Goal: Information Seeking & Learning: Check status

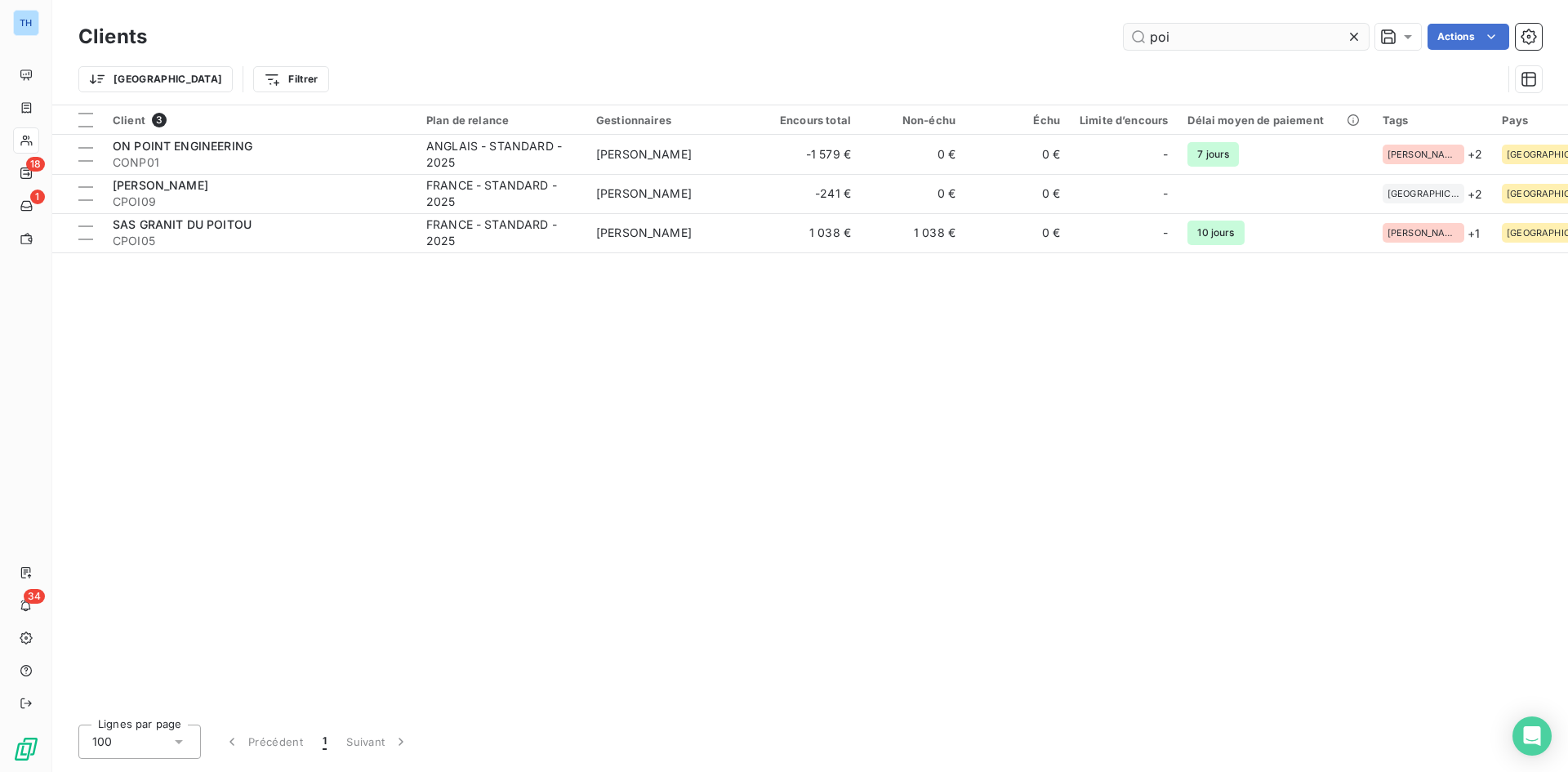
click at [1181, 37] on input "poi" at bounding box center [1246, 37] width 245 height 26
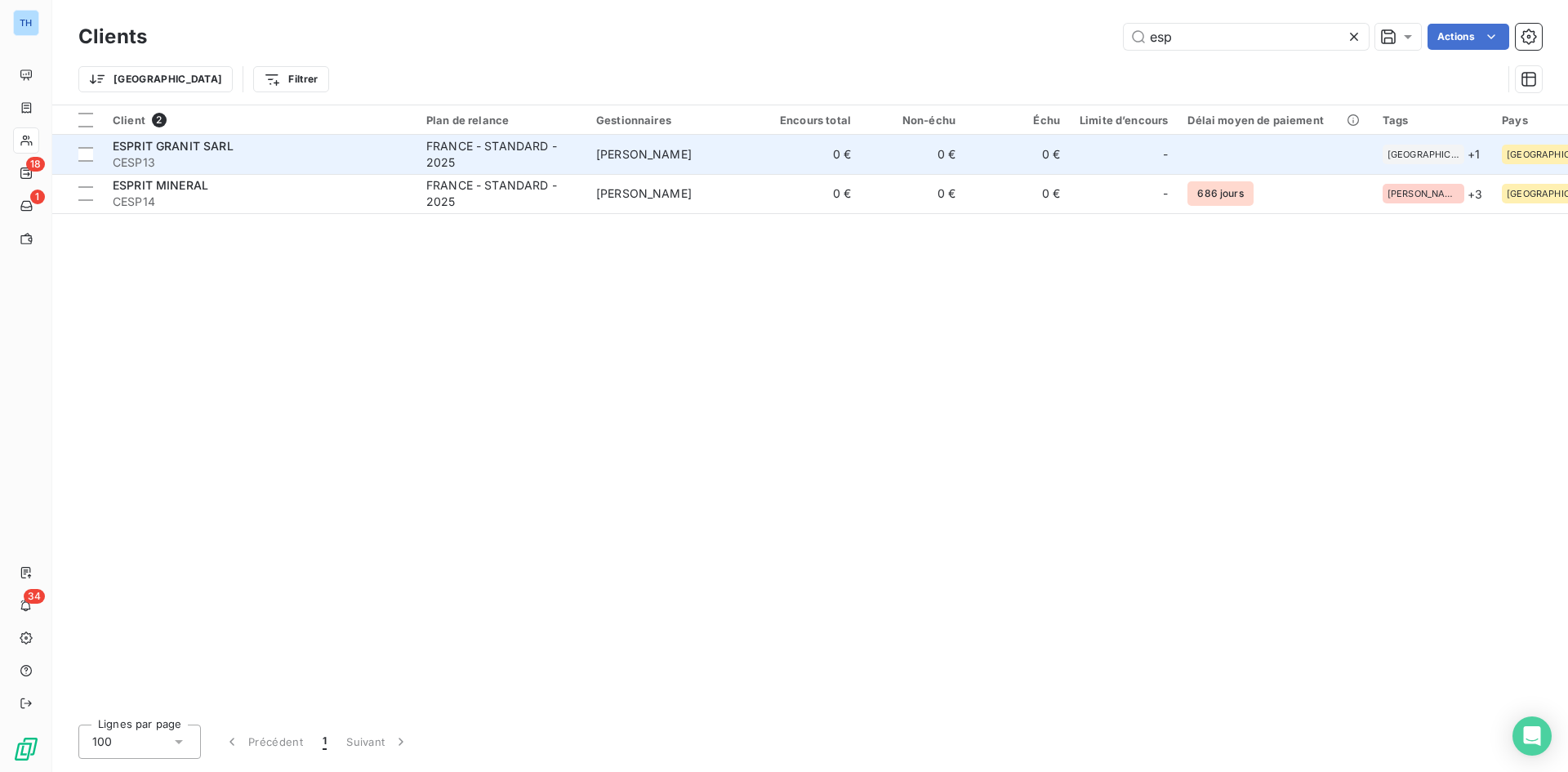
type input "esp"
click at [364, 158] on span "CESP13" at bounding box center [260, 162] width 294 height 16
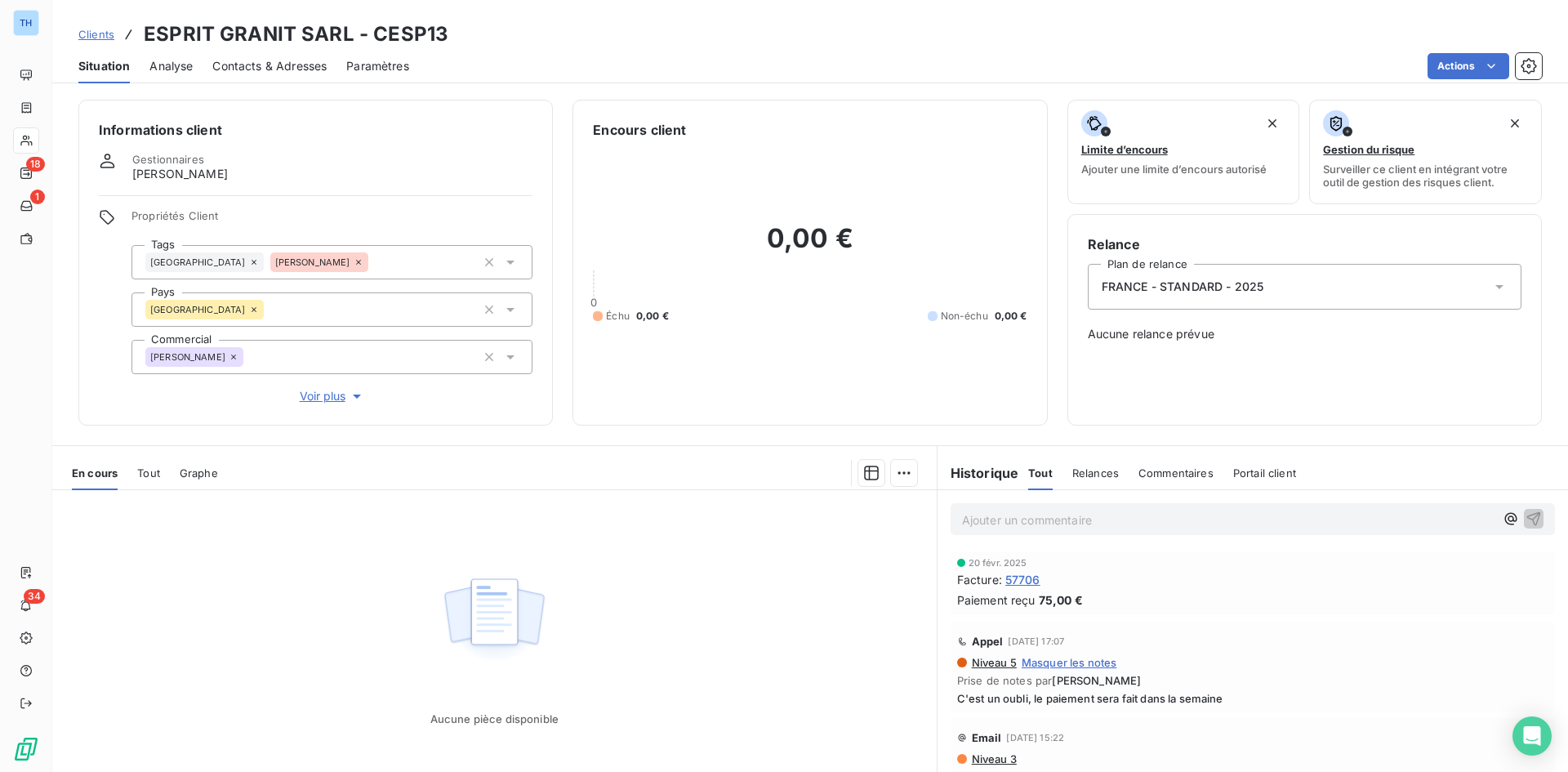
click at [87, 36] on span "Clients" at bounding box center [96, 34] width 36 height 13
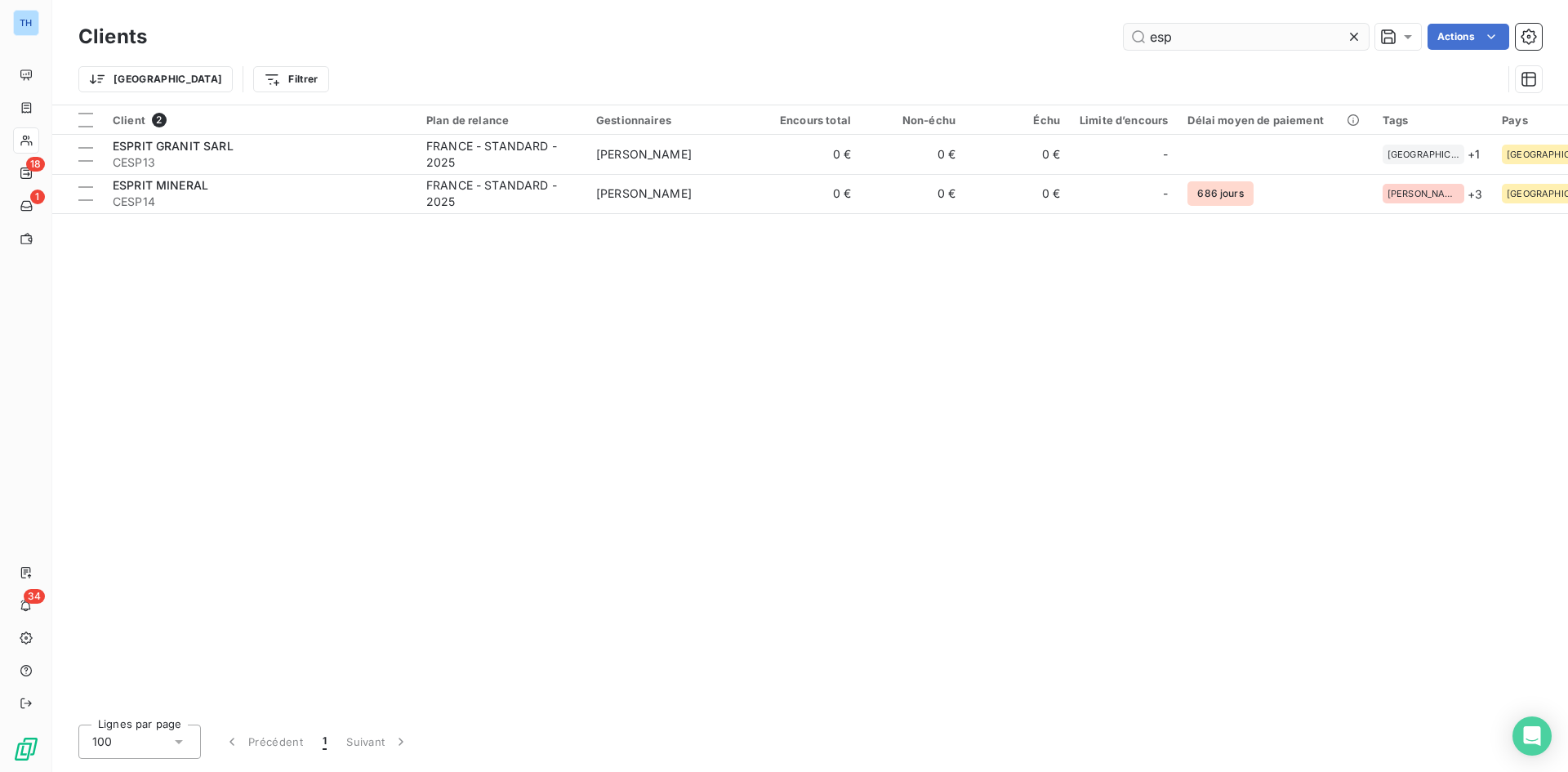
click at [1179, 40] on input "esp" at bounding box center [1246, 37] width 245 height 26
click at [1179, 39] on input "esp" at bounding box center [1246, 37] width 245 height 26
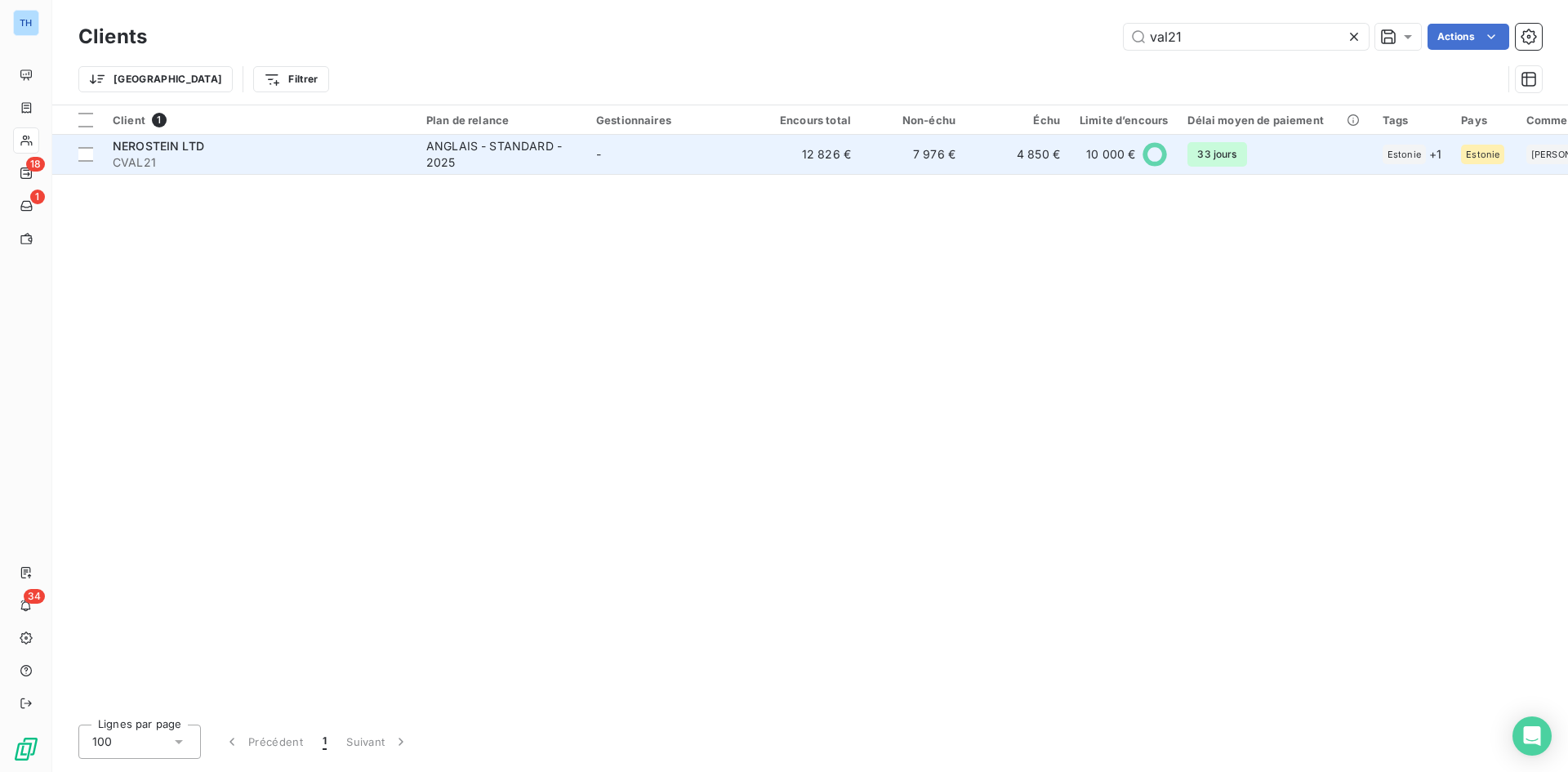
type input "val21"
click at [665, 159] on td "-" at bounding box center [671, 154] width 170 height 39
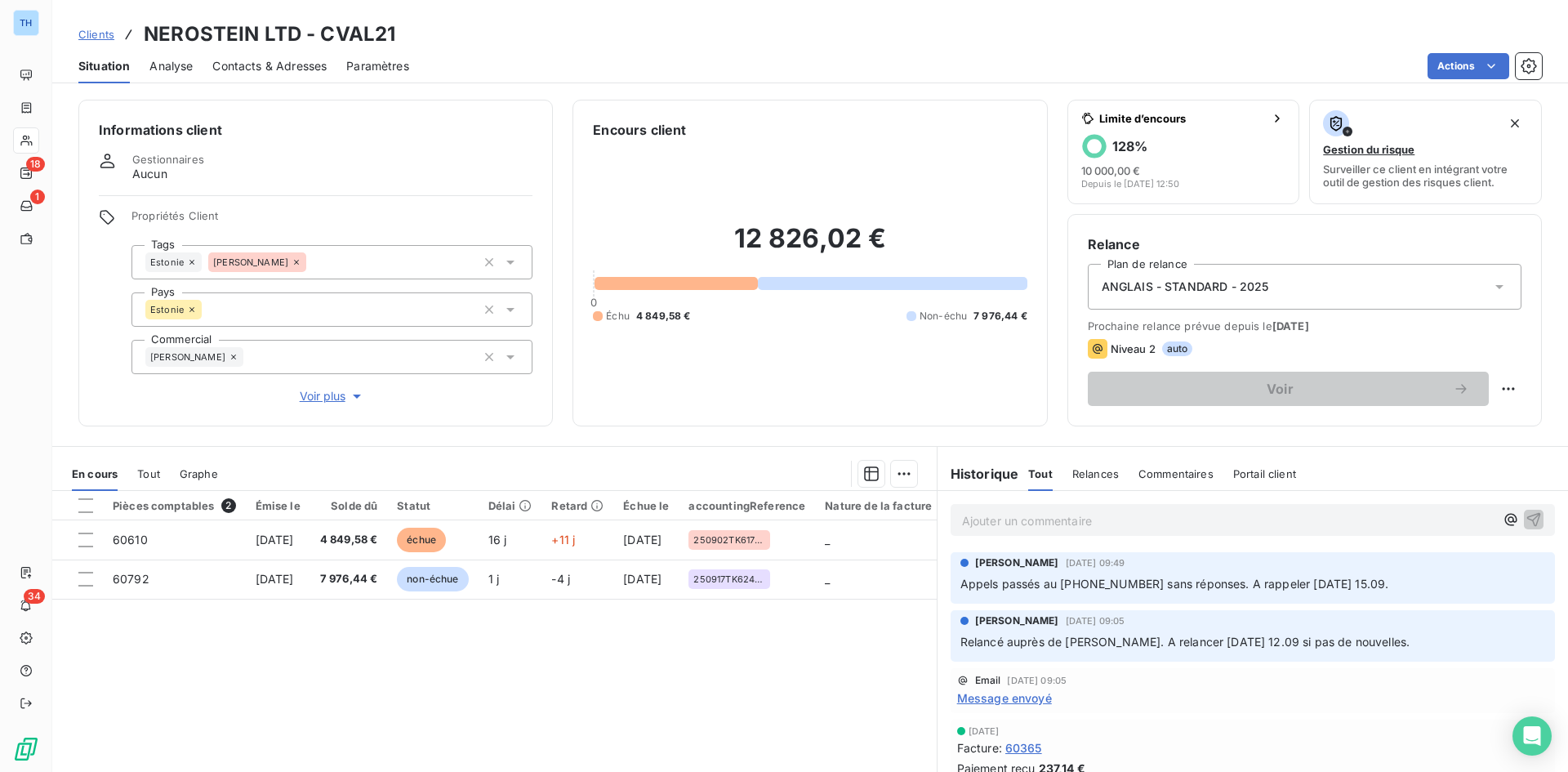
click at [92, 35] on span "Clients" at bounding box center [96, 34] width 36 height 13
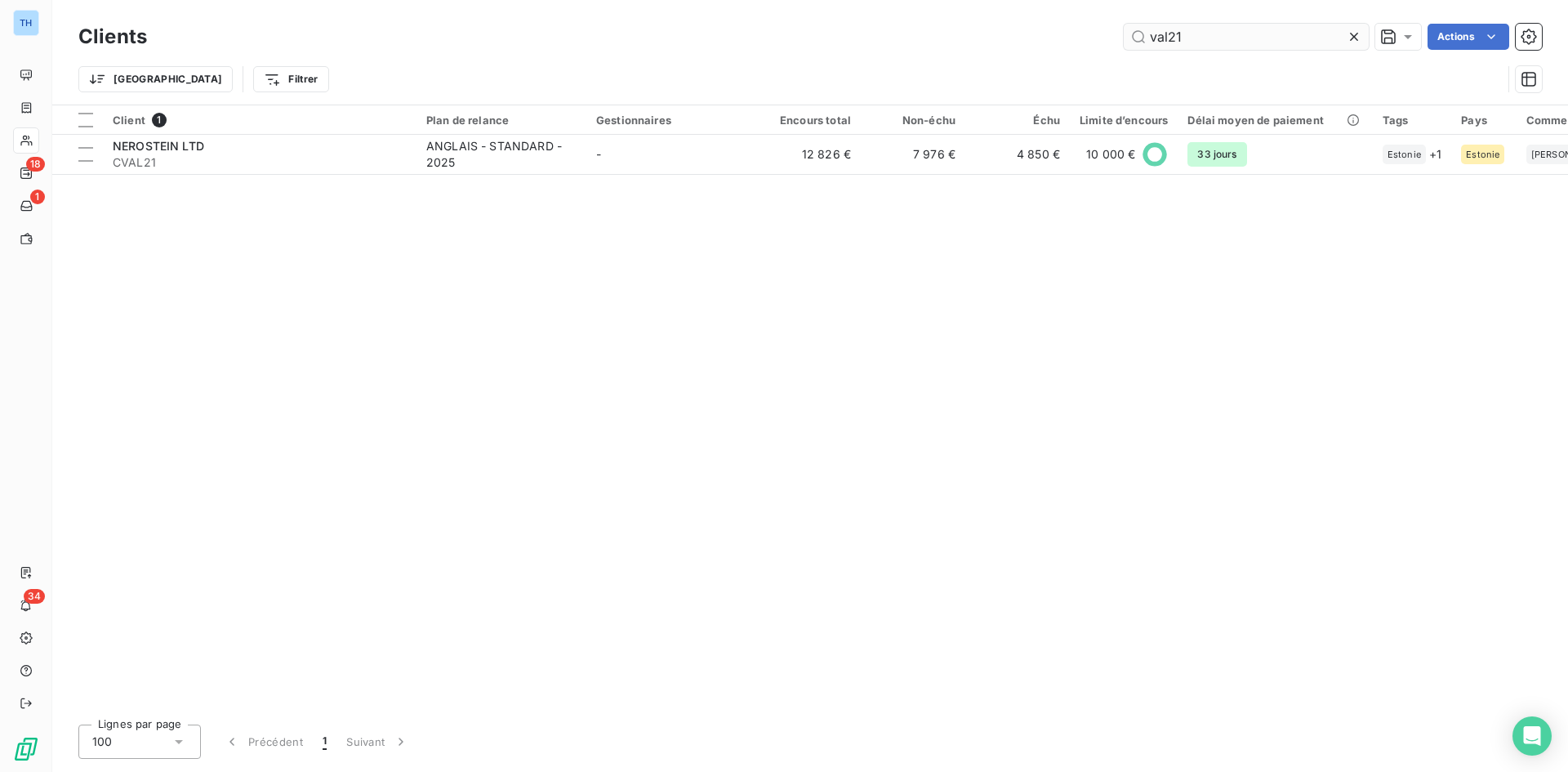
click at [1205, 34] on input "val21" at bounding box center [1246, 37] width 245 height 26
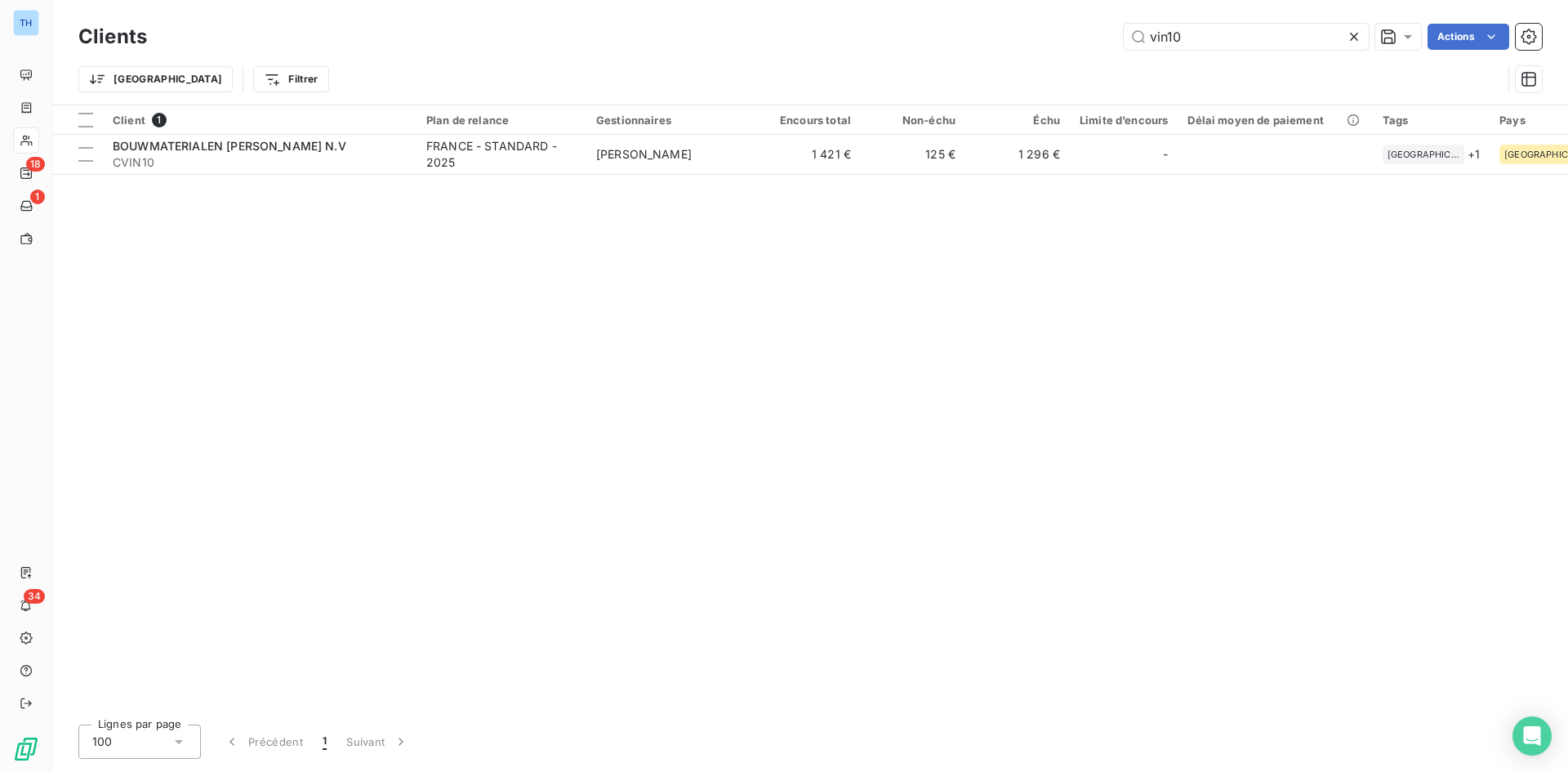
type input "vin10"
click at [552, 175] on div "Client 1 Plan de relance Gestionnaires Encours total Non-échu Échu Limite d’enc…" at bounding box center [810, 408] width 1516 height 606
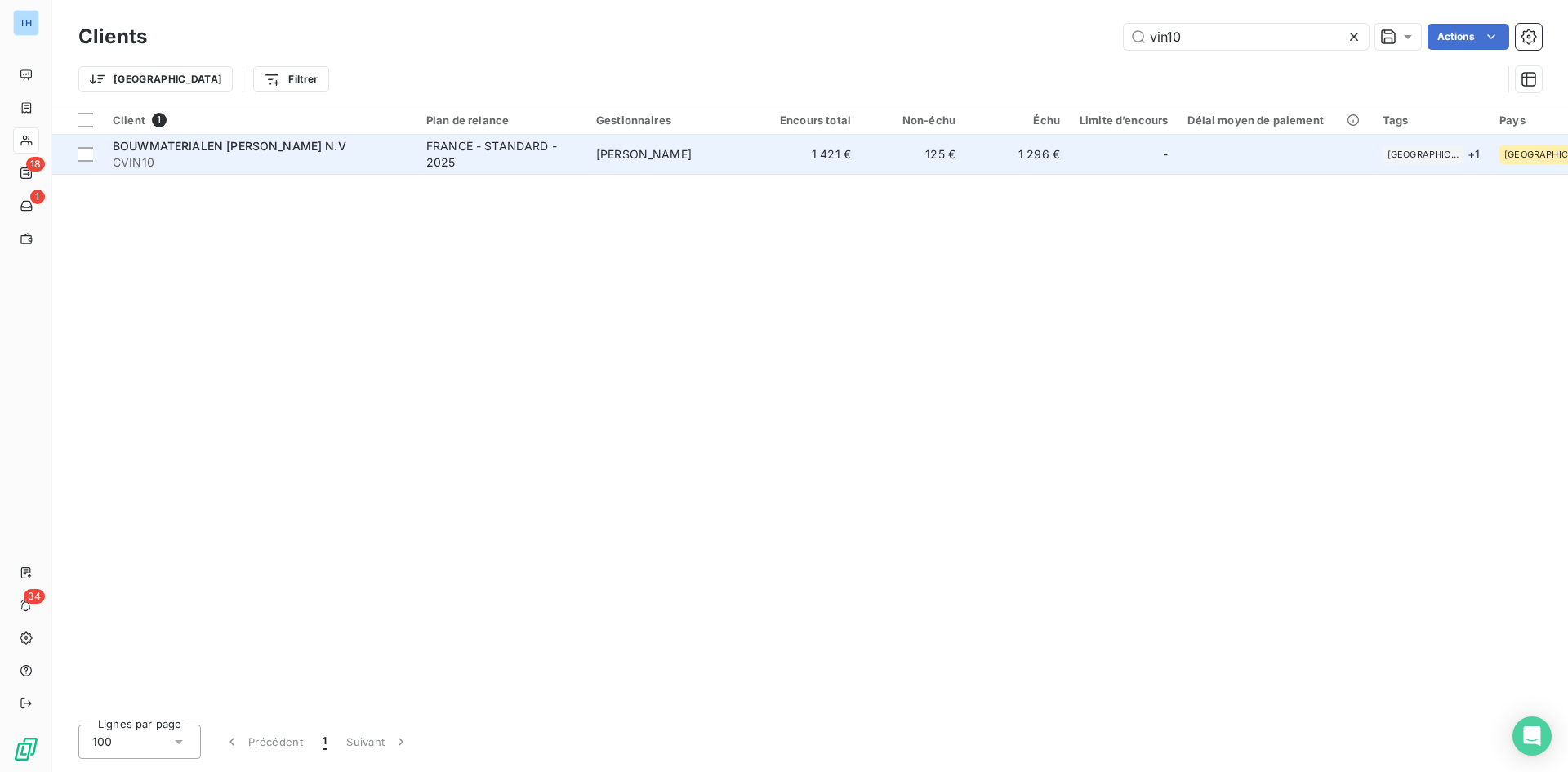
click at [560, 164] on div "FRANCE - STANDARD - 2025" at bounding box center [501, 154] width 150 height 33
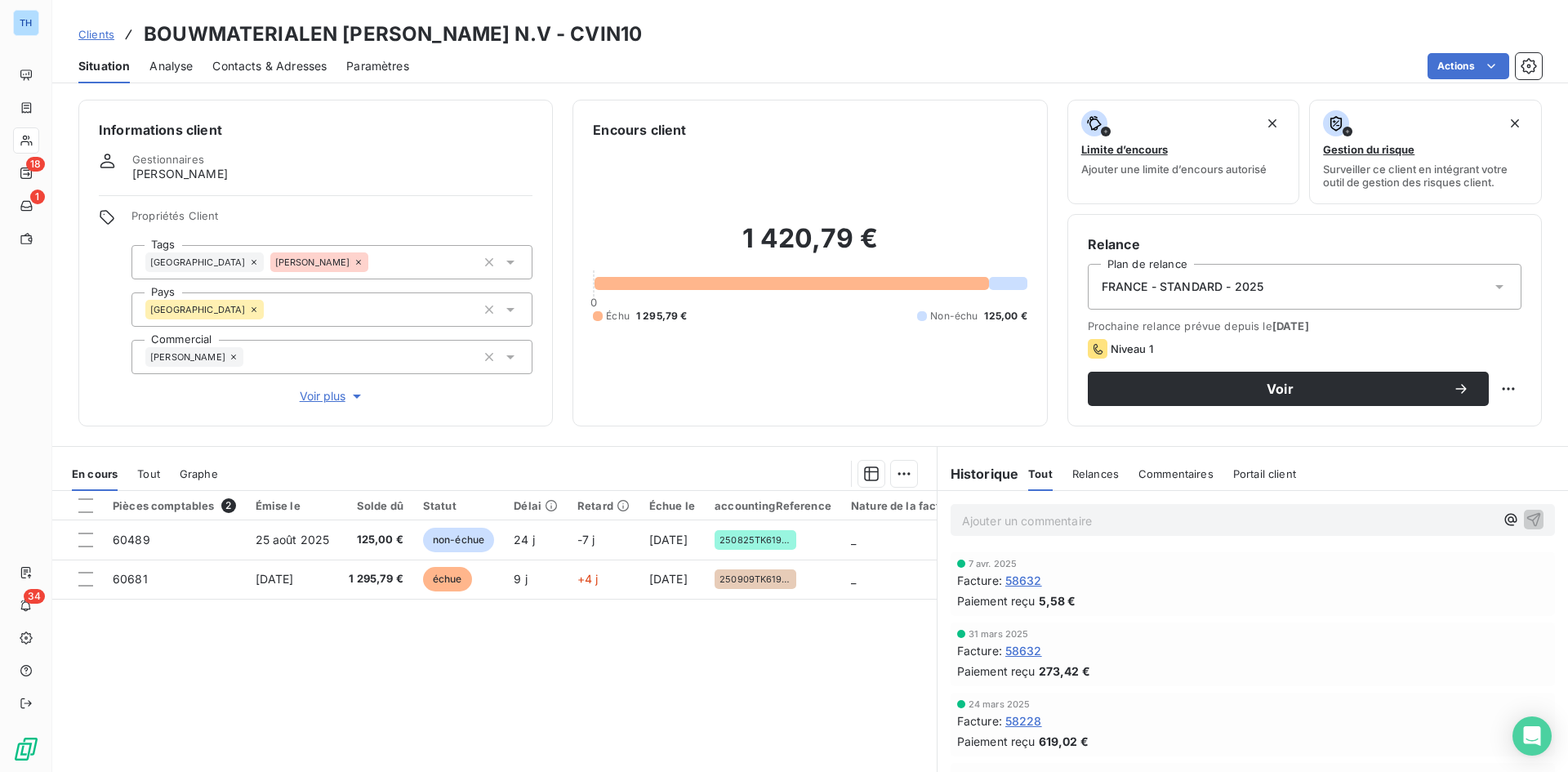
click at [91, 39] on span "Clients" at bounding box center [96, 34] width 36 height 13
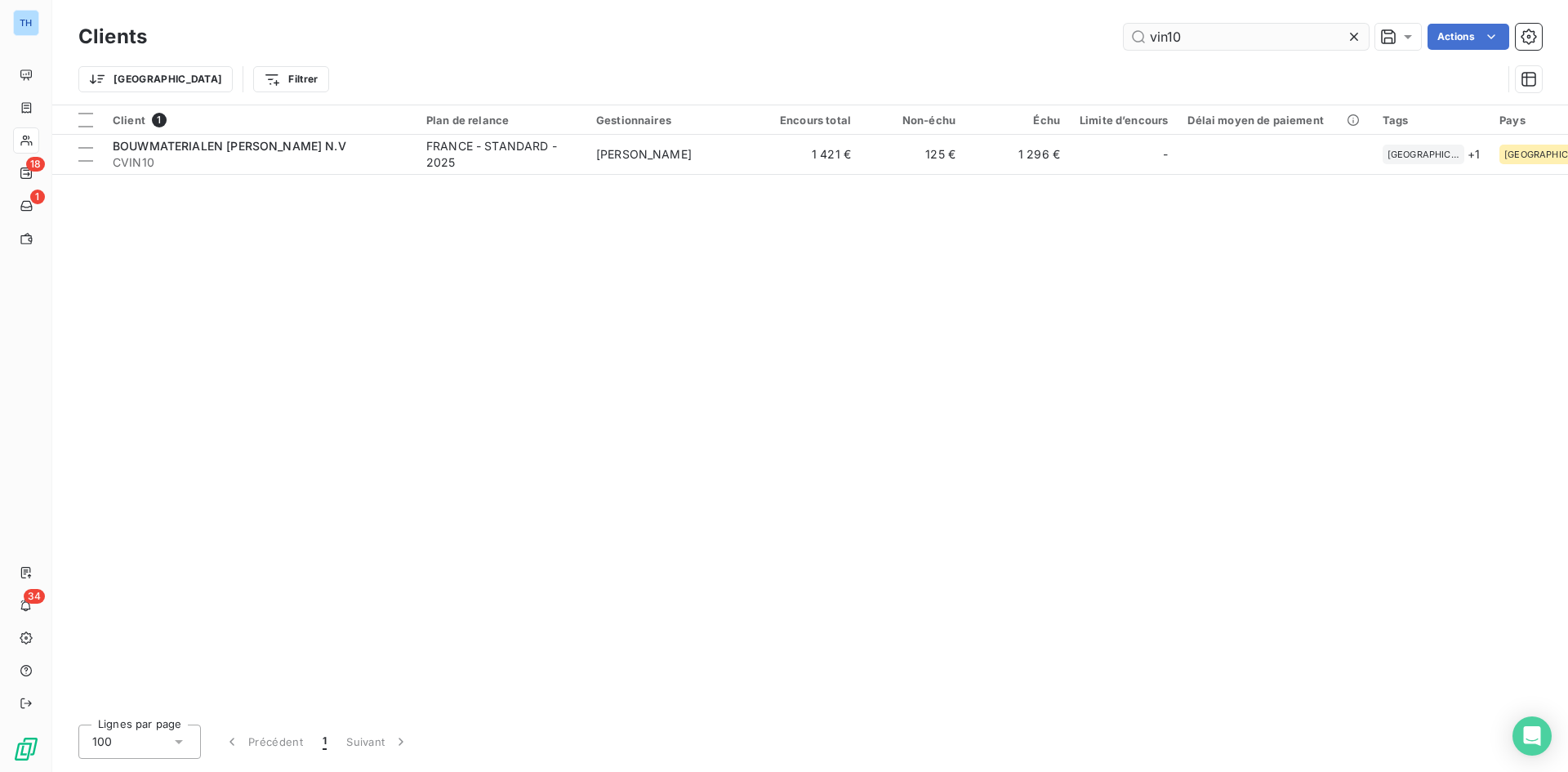
click at [1198, 38] on input "vin10" at bounding box center [1246, 37] width 245 height 26
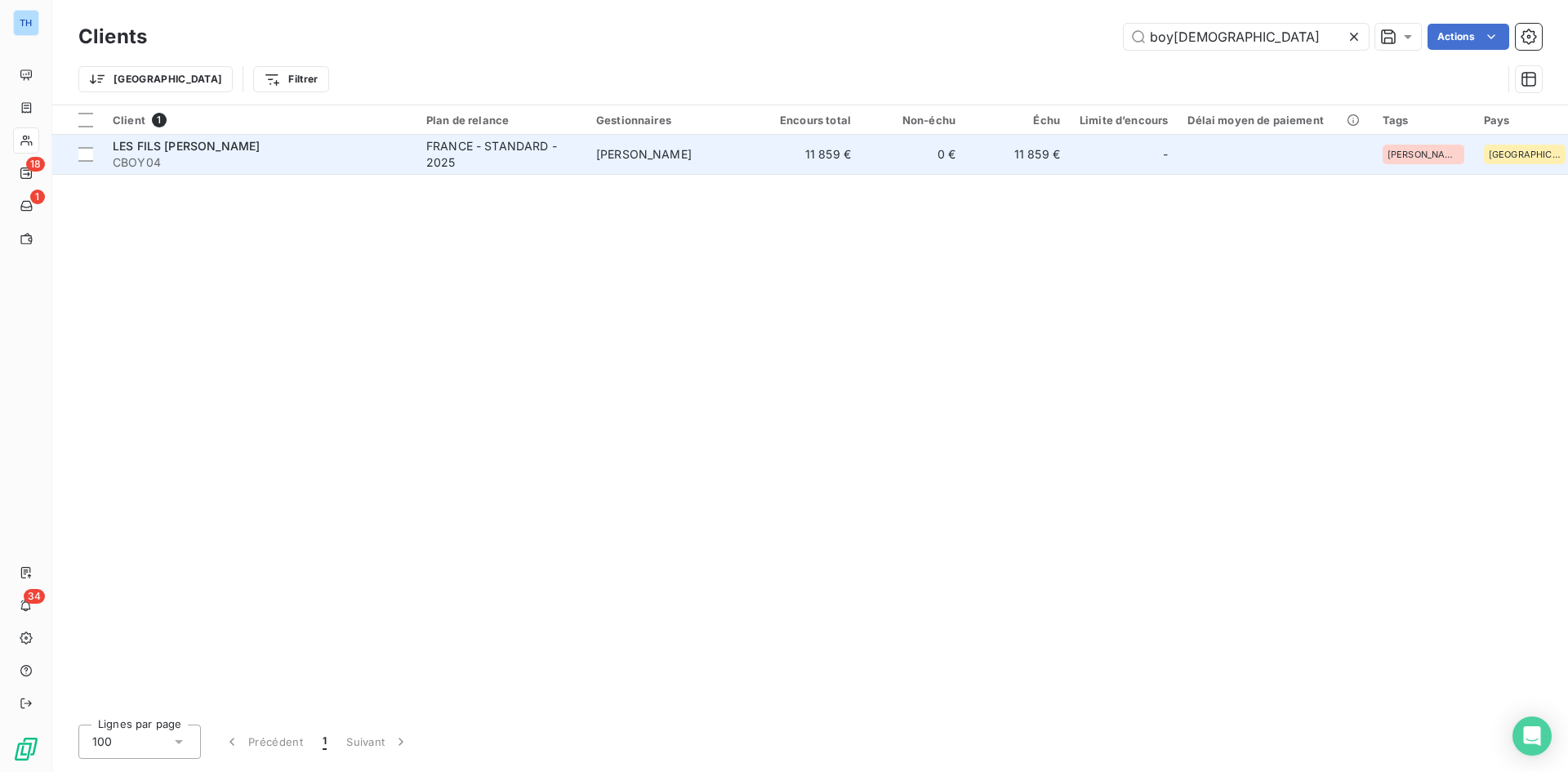
type input "boy[DEMOGRAPHIC_DATA]"
click at [441, 166] on div "FRANCE - STANDARD - 2025" at bounding box center [501, 154] width 150 height 33
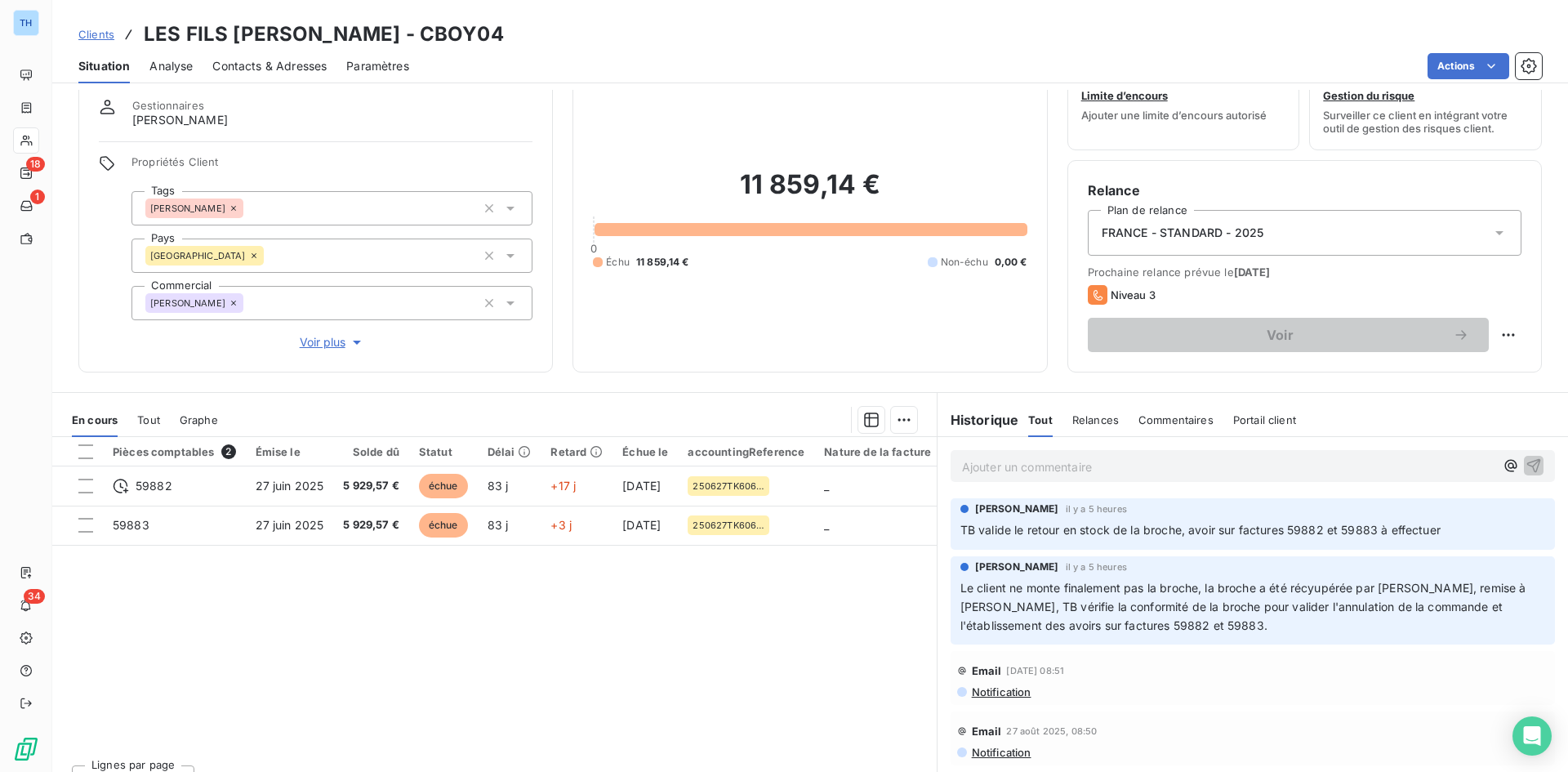
scroll to position [82, 0]
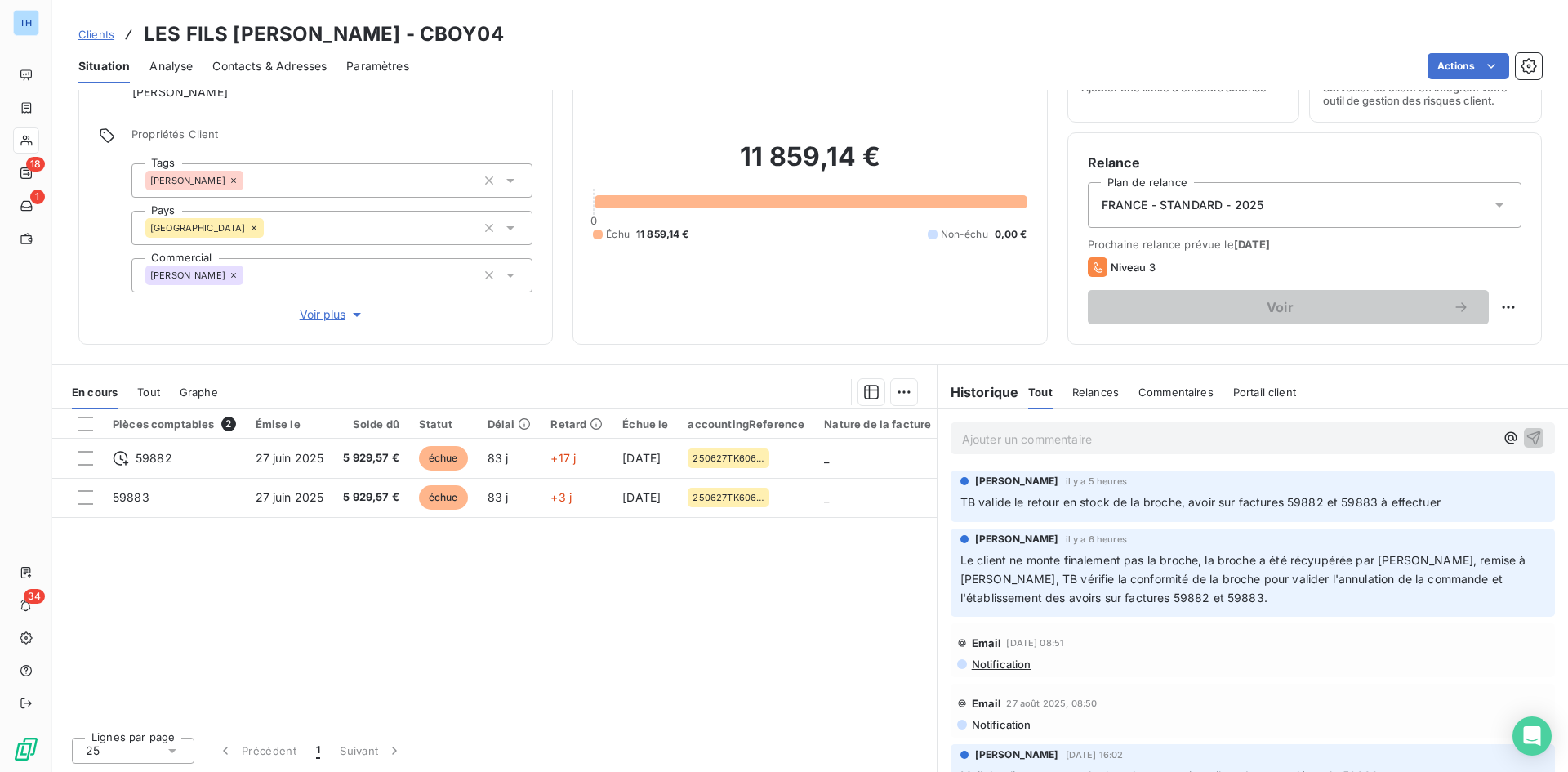
click at [91, 34] on span "Clients" at bounding box center [96, 34] width 36 height 13
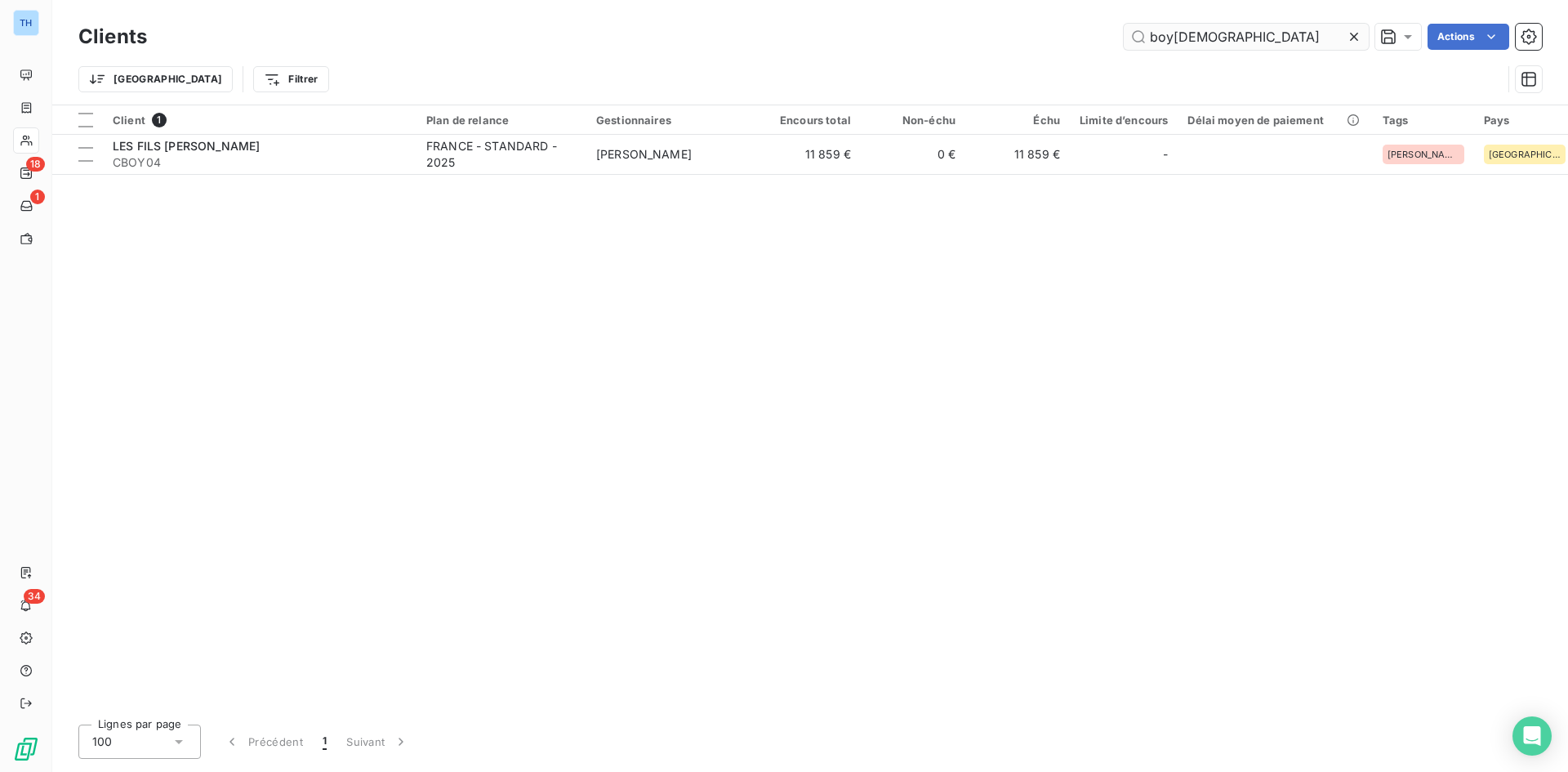
click at [1226, 41] on input "boy[DEMOGRAPHIC_DATA]" at bounding box center [1246, 37] width 245 height 26
click at [1226, 40] on input "boy[DEMOGRAPHIC_DATA]" at bounding box center [1246, 37] width 245 height 26
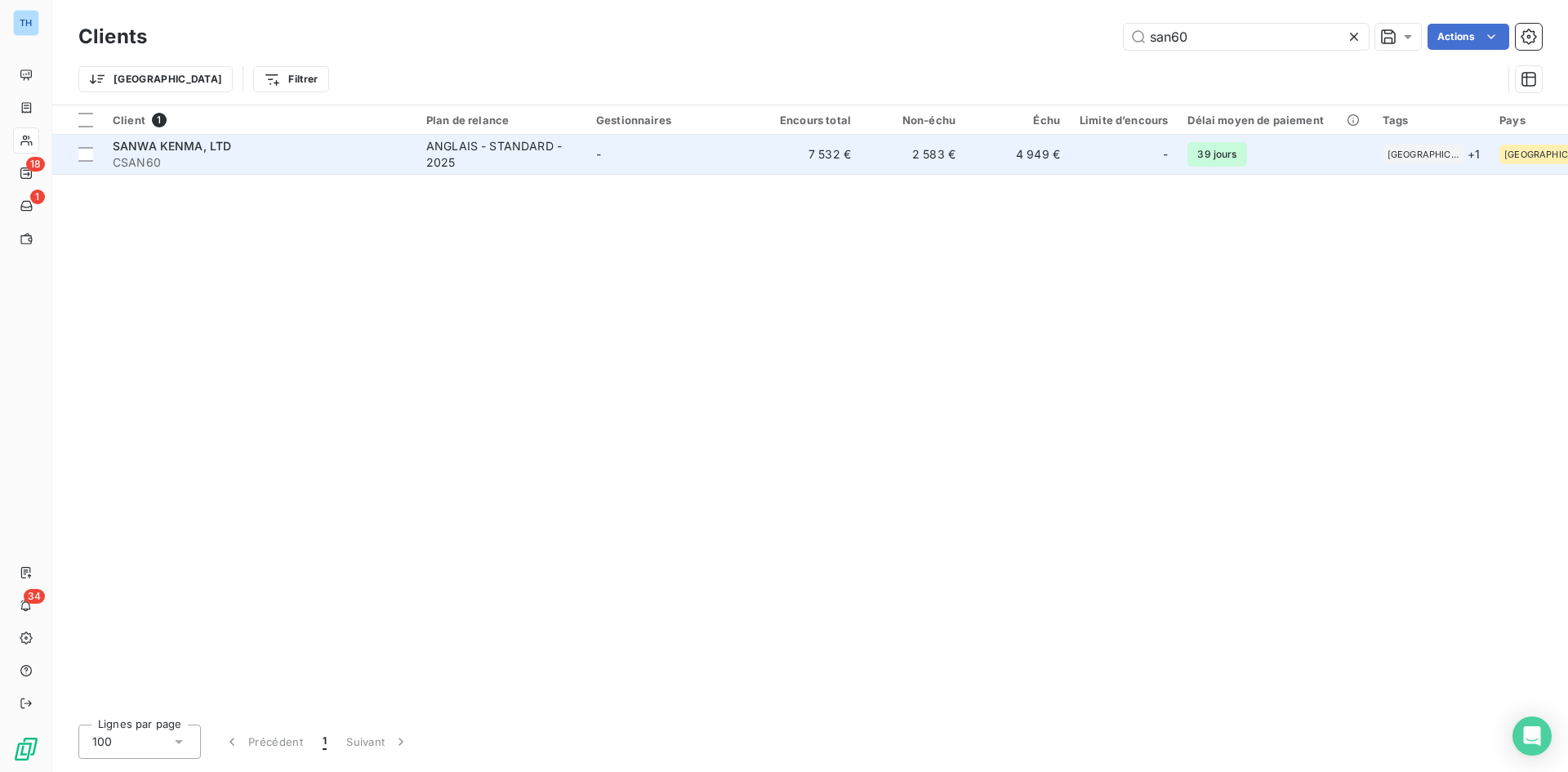
type input "san60"
click at [313, 148] on div "SANWA KENMA, LTD" at bounding box center [260, 146] width 294 height 16
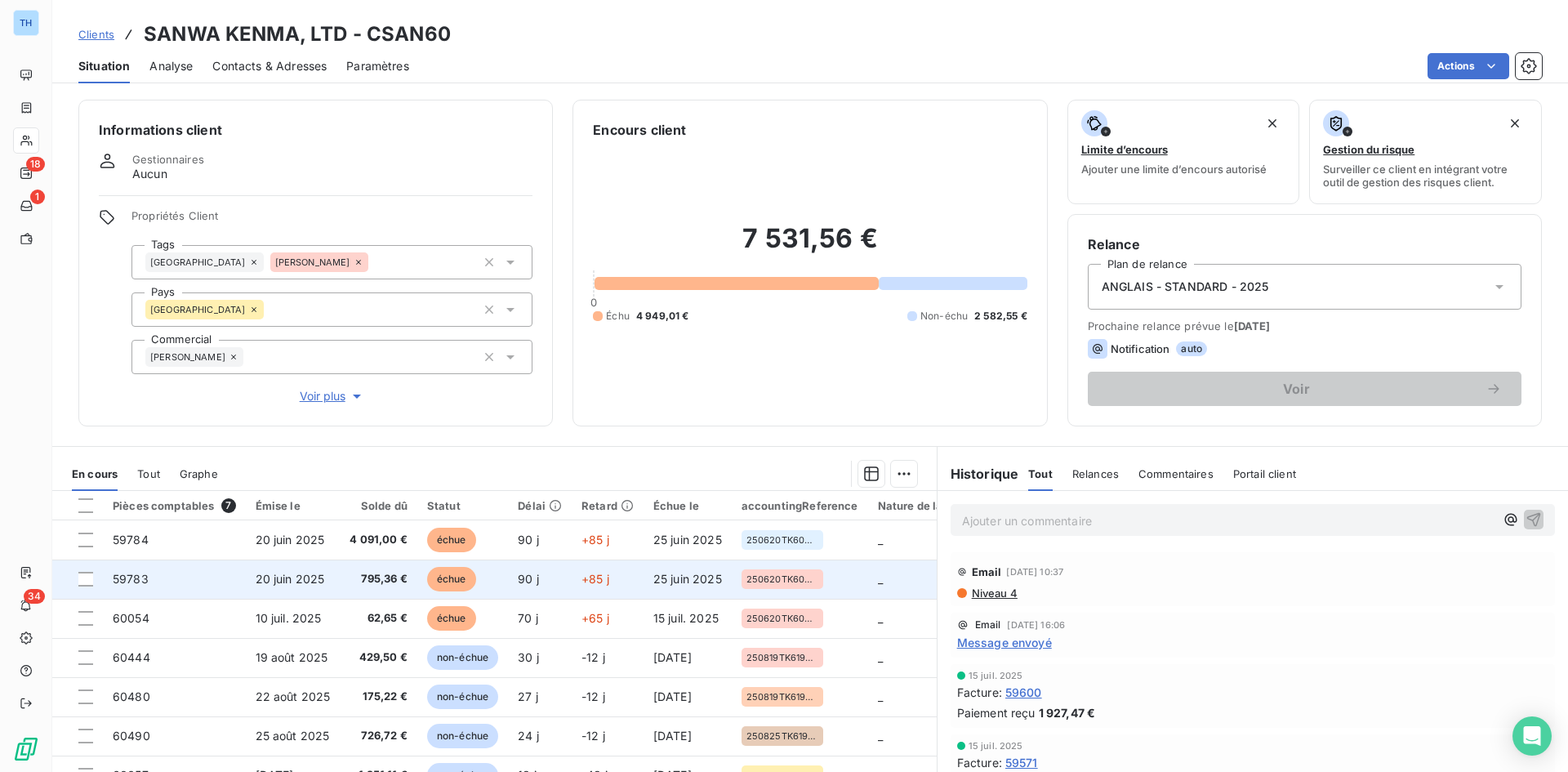
click at [392, 579] on span "795,36 €" at bounding box center [379, 579] width 58 height 16
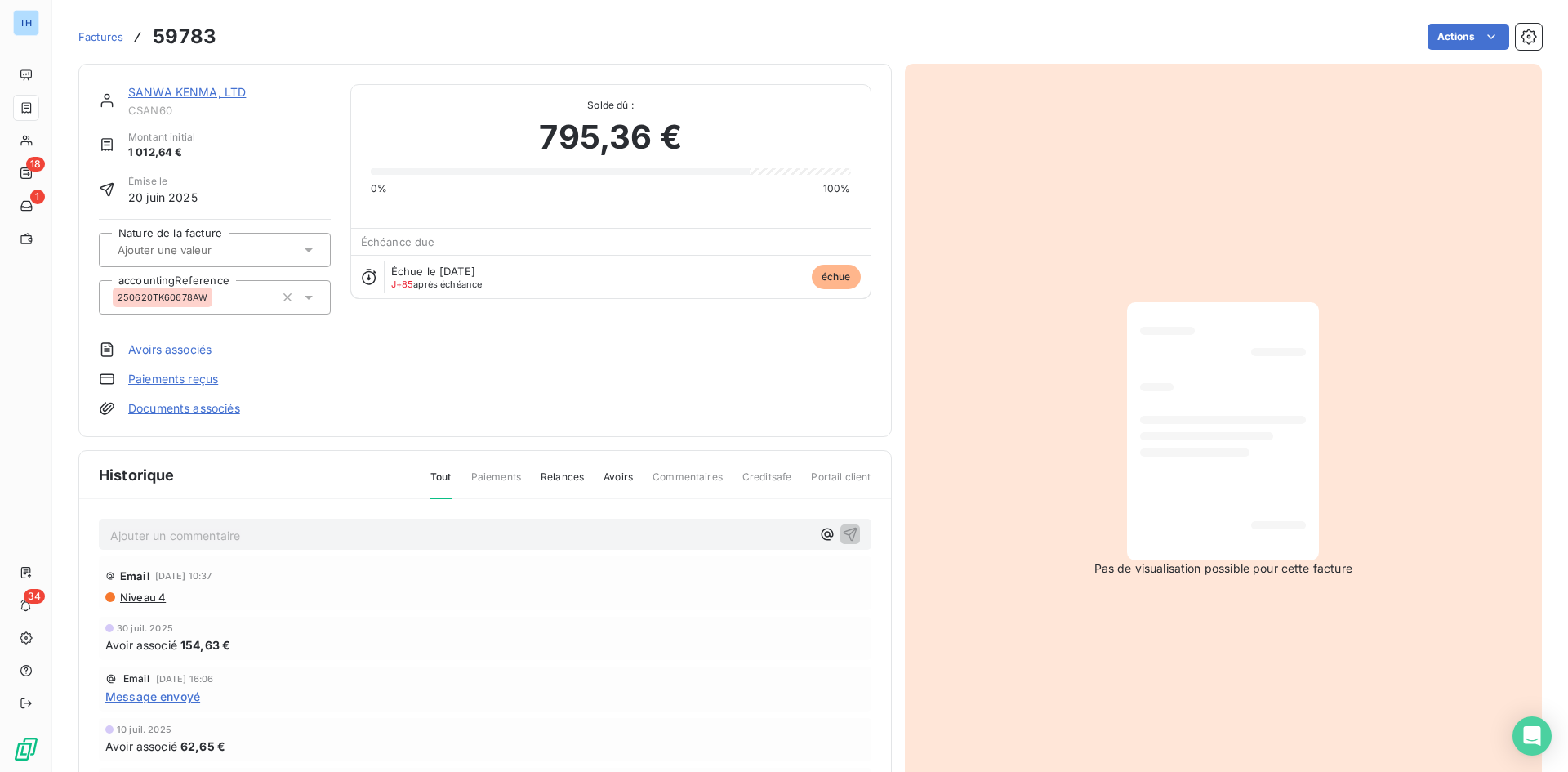
click at [208, 91] on link "SANWA KENMA, LTD" at bounding box center [187, 92] width 117 height 14
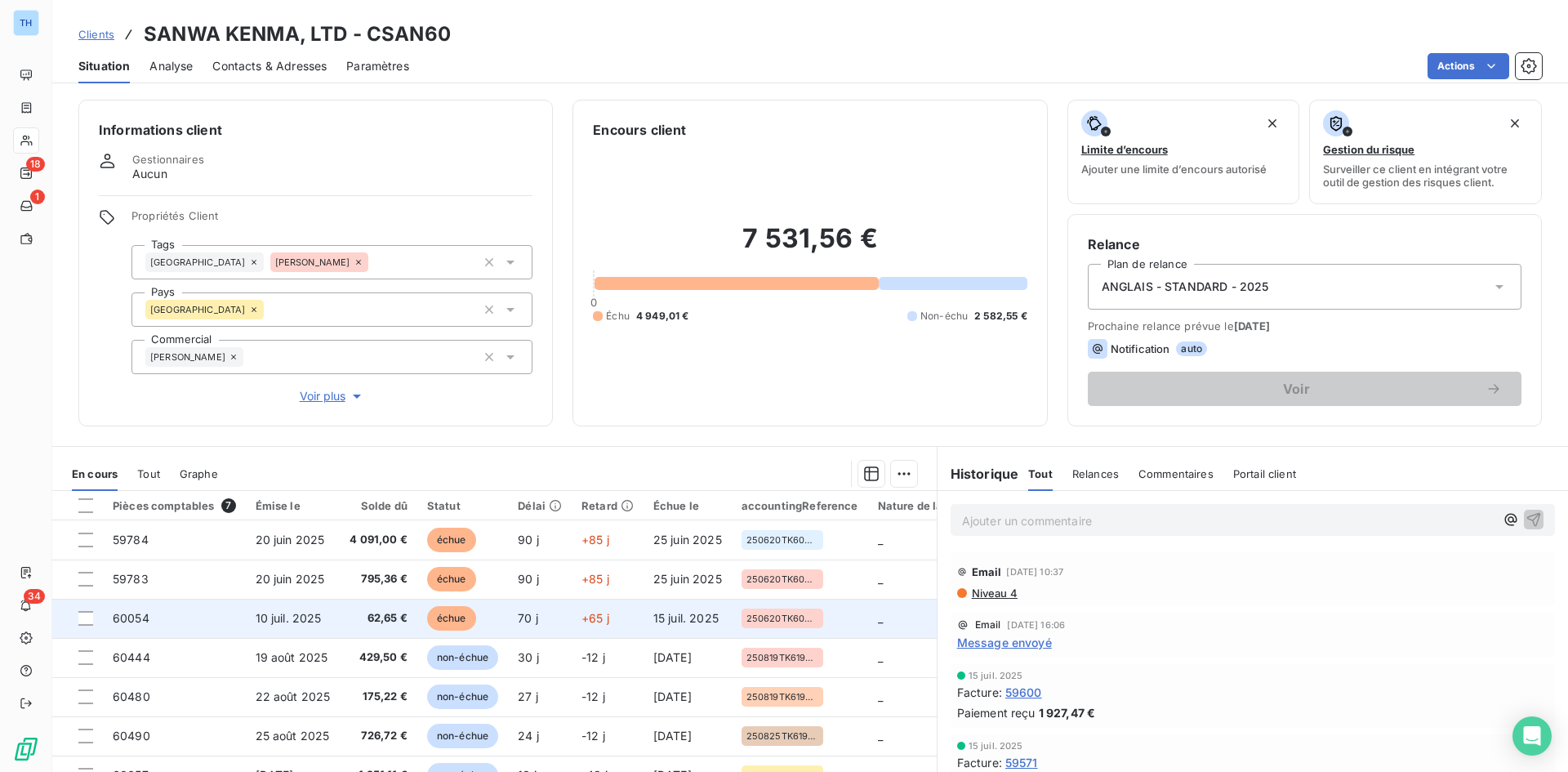
click at [358, 616] on span "62,65 €" at bounding box center [379, 619] width 58 height 16
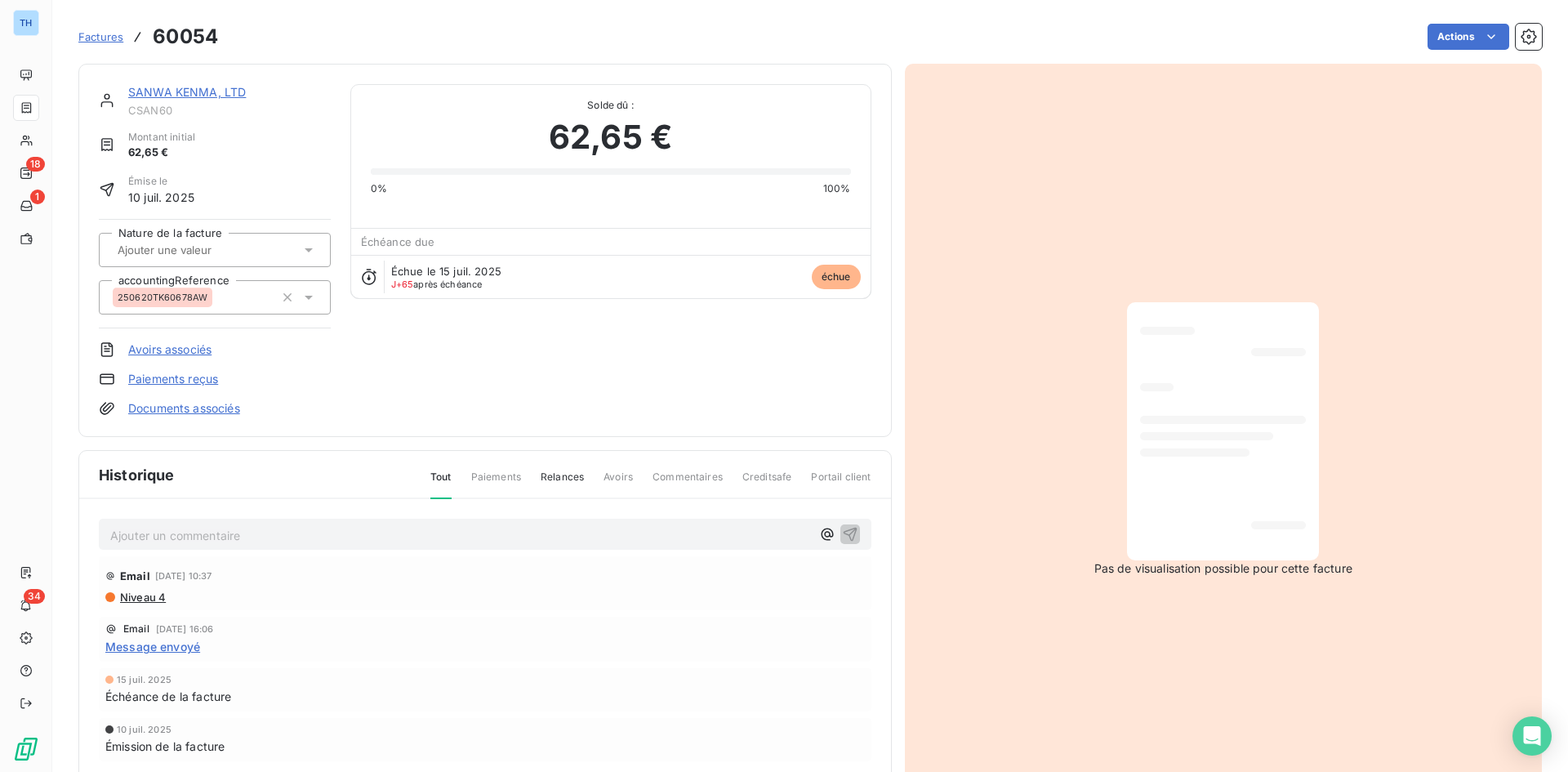
click at [196, 94] on link "SANWA KENMA, LTD" at bounding box center [187, 92] width 117 height 14
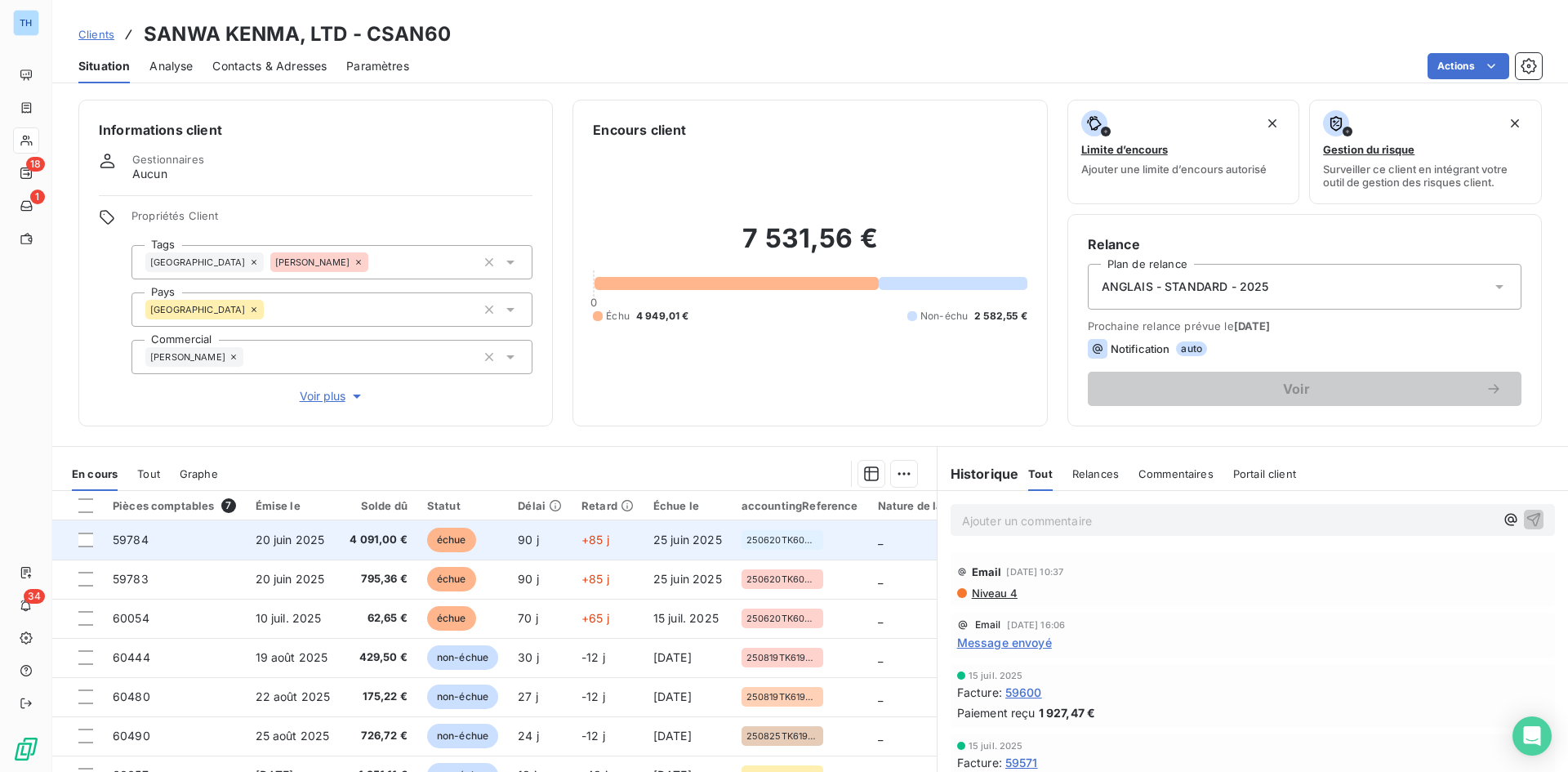
click at [387, 536] on span "4 091,00 €" at bounding box center [379, 540] width 58 height 16
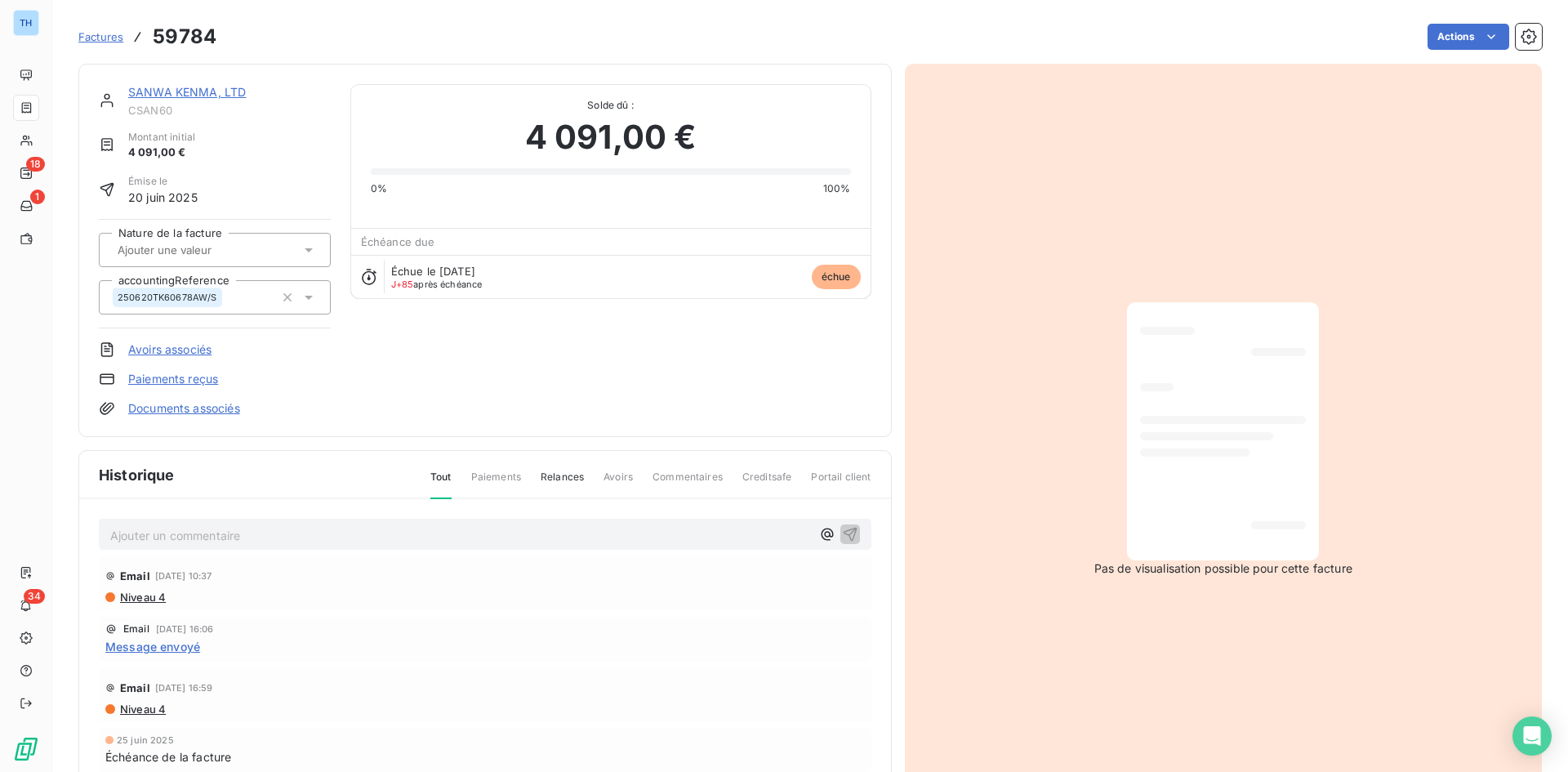
click at [188, 94] on link "SANWA KENMA, LTD" at bounding box center [187, 92] width 117 height 14
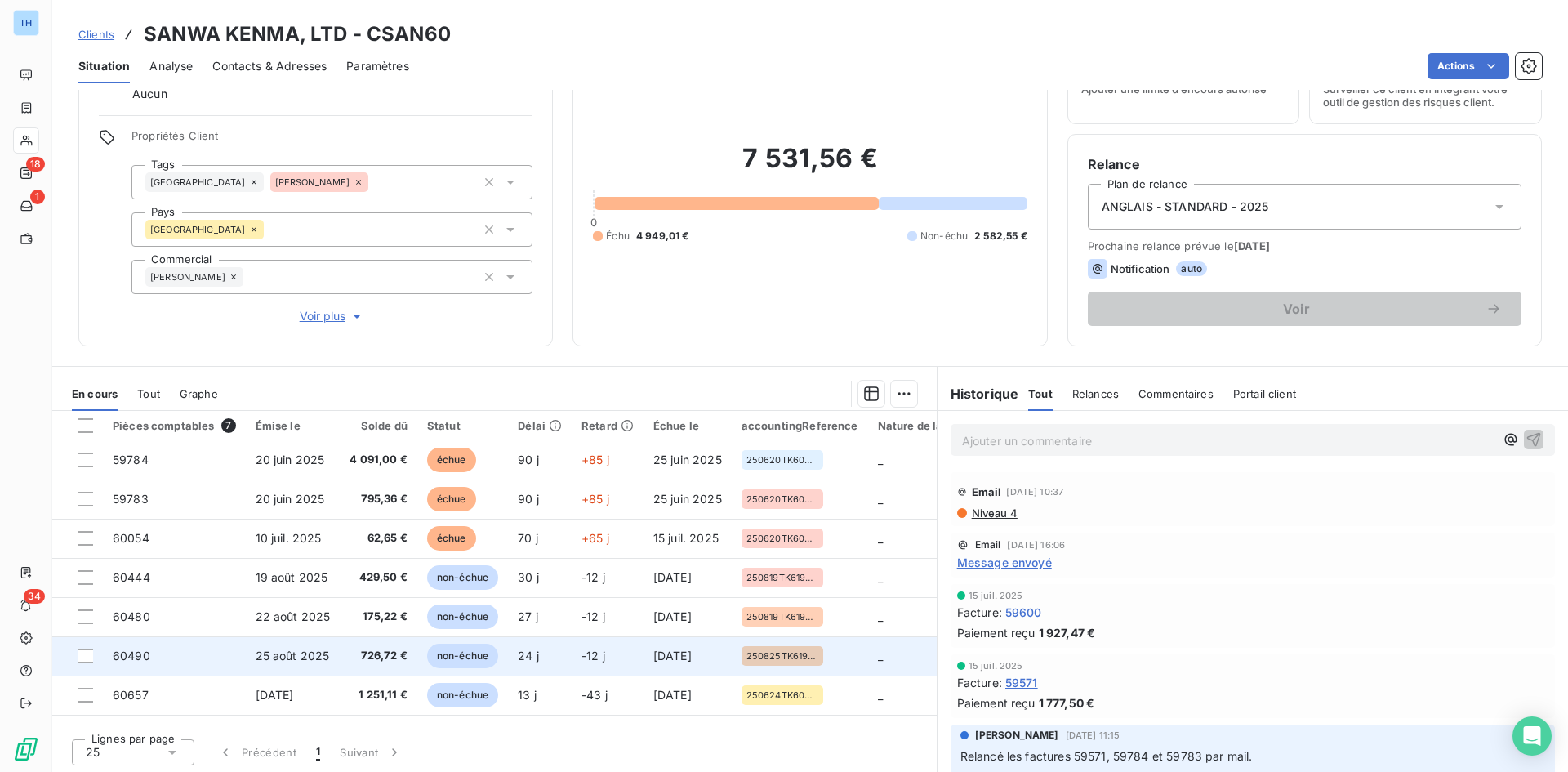
scroll to position [83, 0]
